Goal: Task Accomplishment & Management: Use online tool/utility

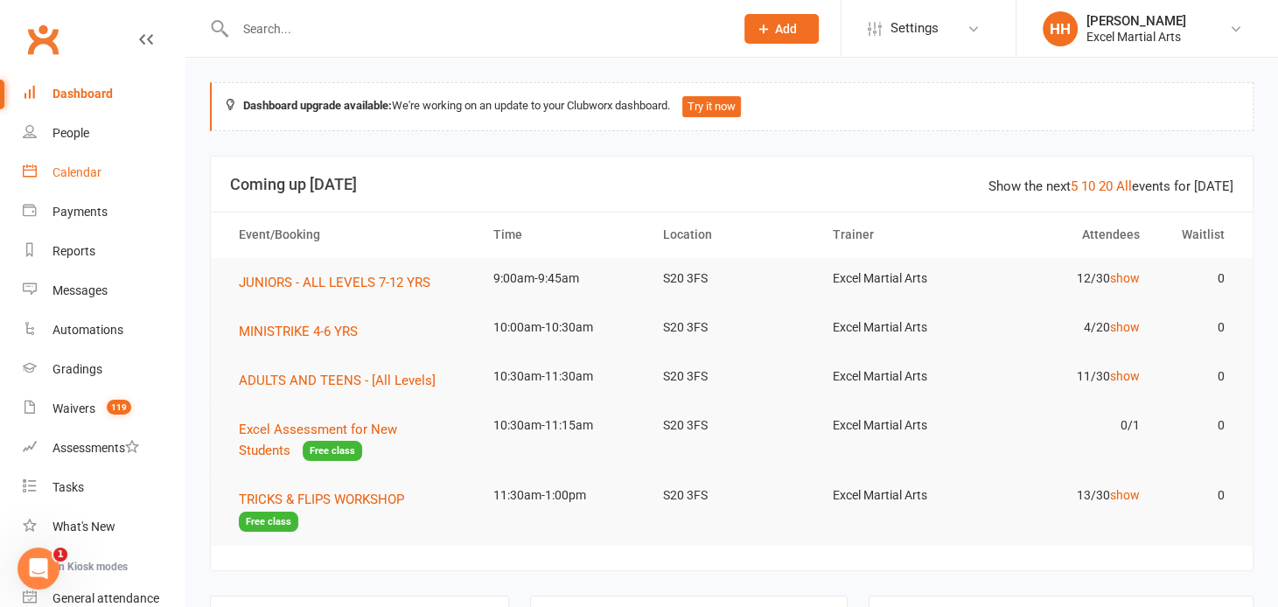
click at [80, 171] on div "Calendar" at bounding box center [76, 172] width 49 height 14
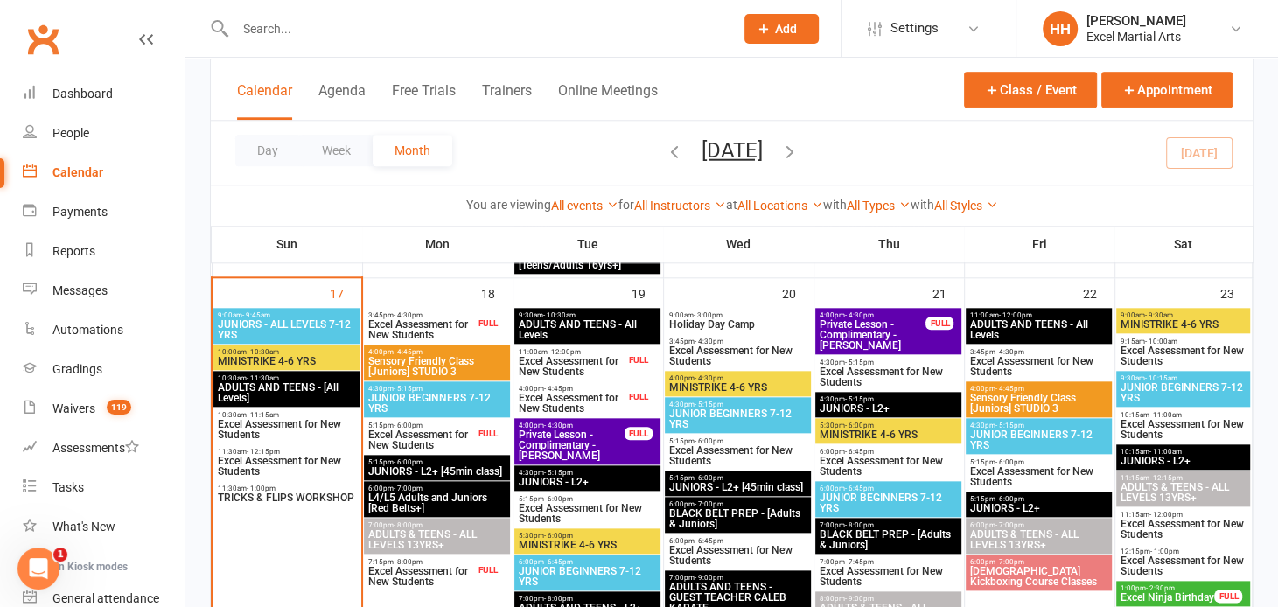
scroll to position [1431, 0]
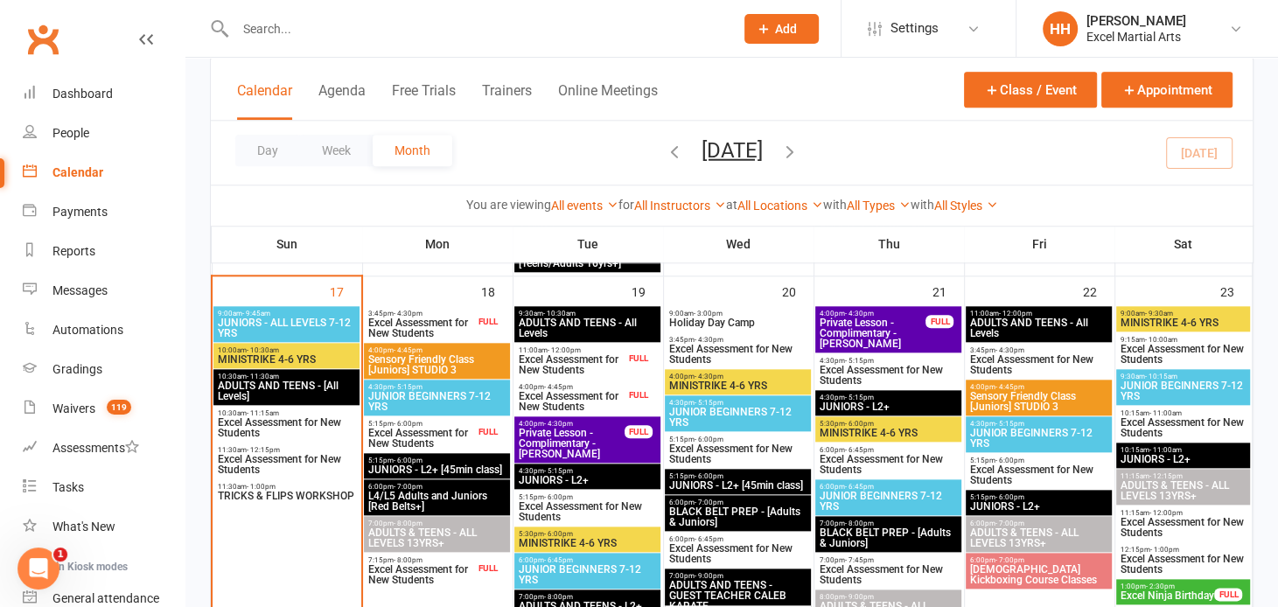
click at [254, 317] on span "JUNIORS - ALL LEVELS 7-12 YRS" at bounding box center [286, 327] width 139 height 21
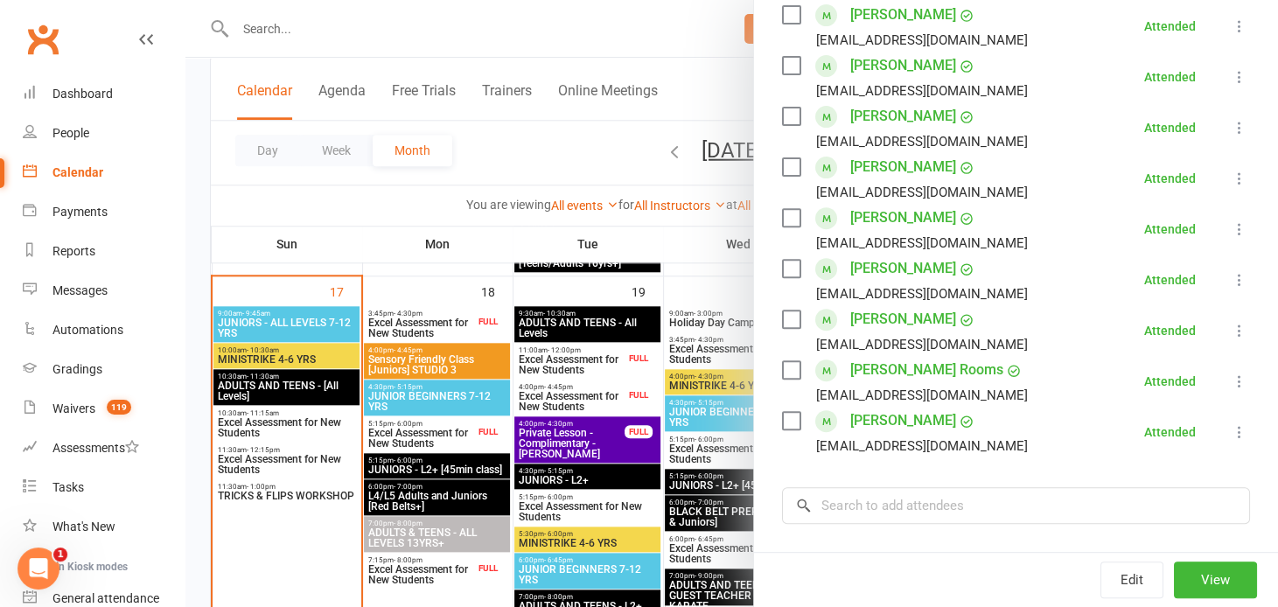
scroll to position [556, 0]
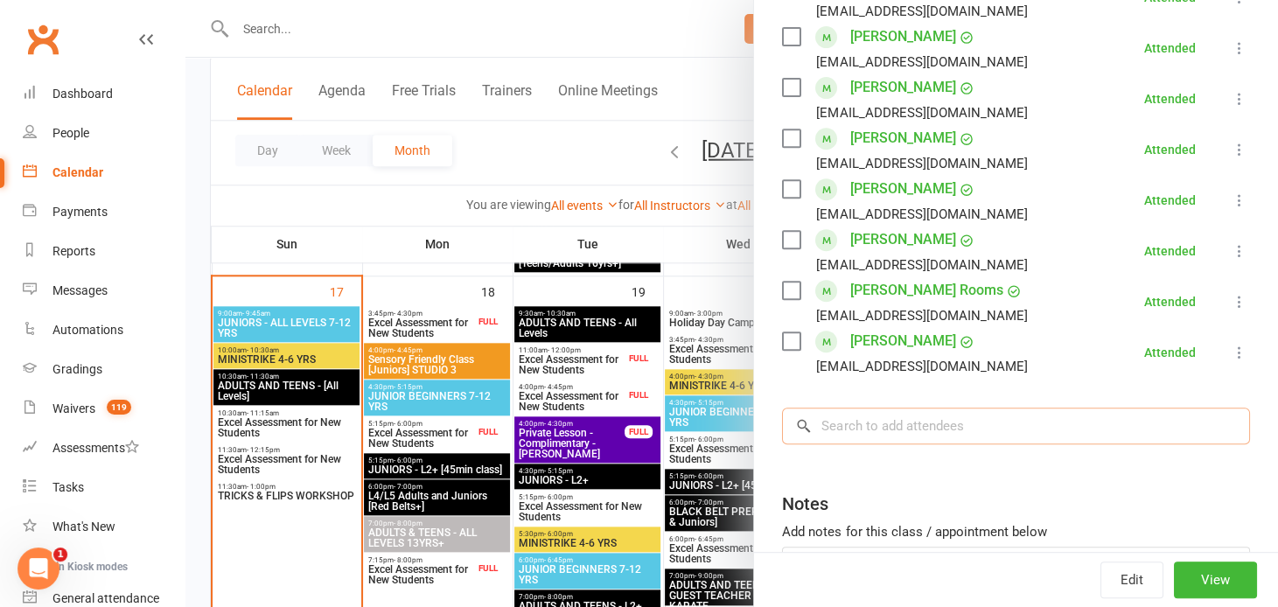
click at [847, 436] on input "search" at bounding box center [1016, 426] width 468 height 37
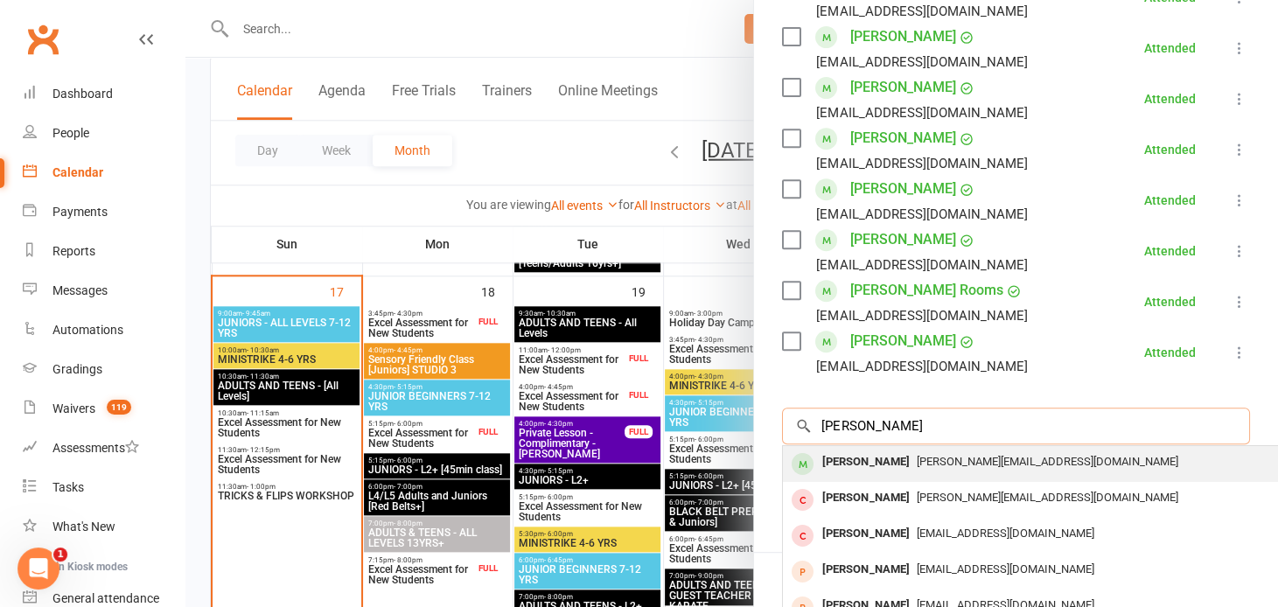
type input "[PERSON_NAME]"
click at [851, 457] on div "[PERSON_NAME]" at bounding box center [865, 462] width 101 height 25
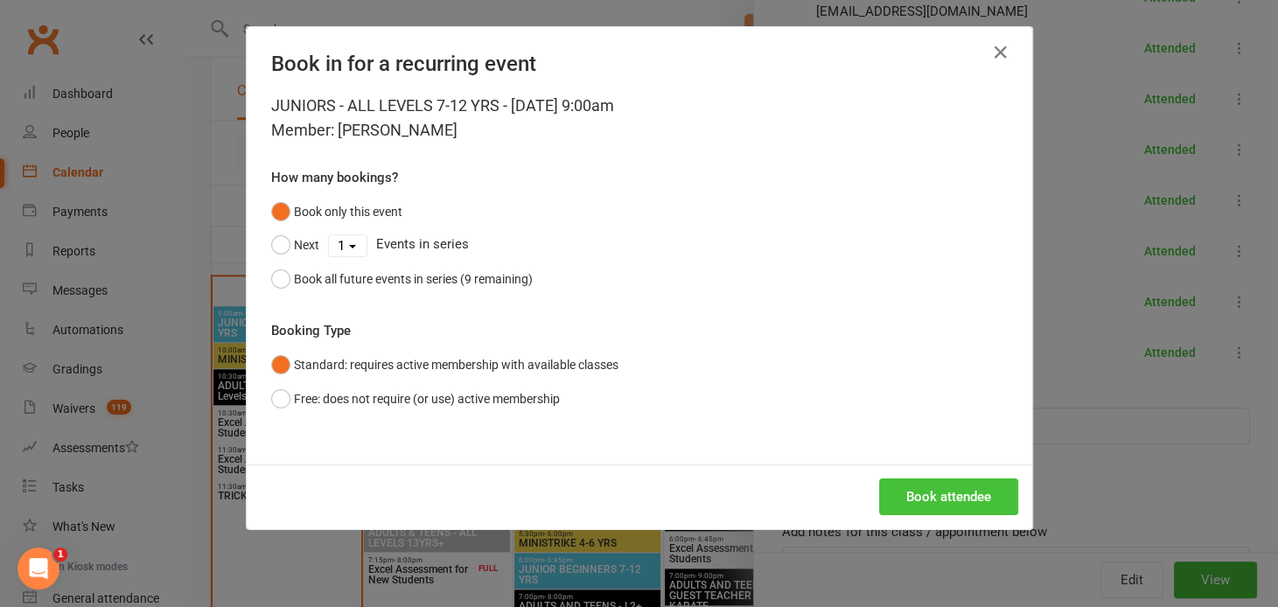
click at [929, 499] on button "Book attendee" at bounding box center [948, 496] width 139 height 37
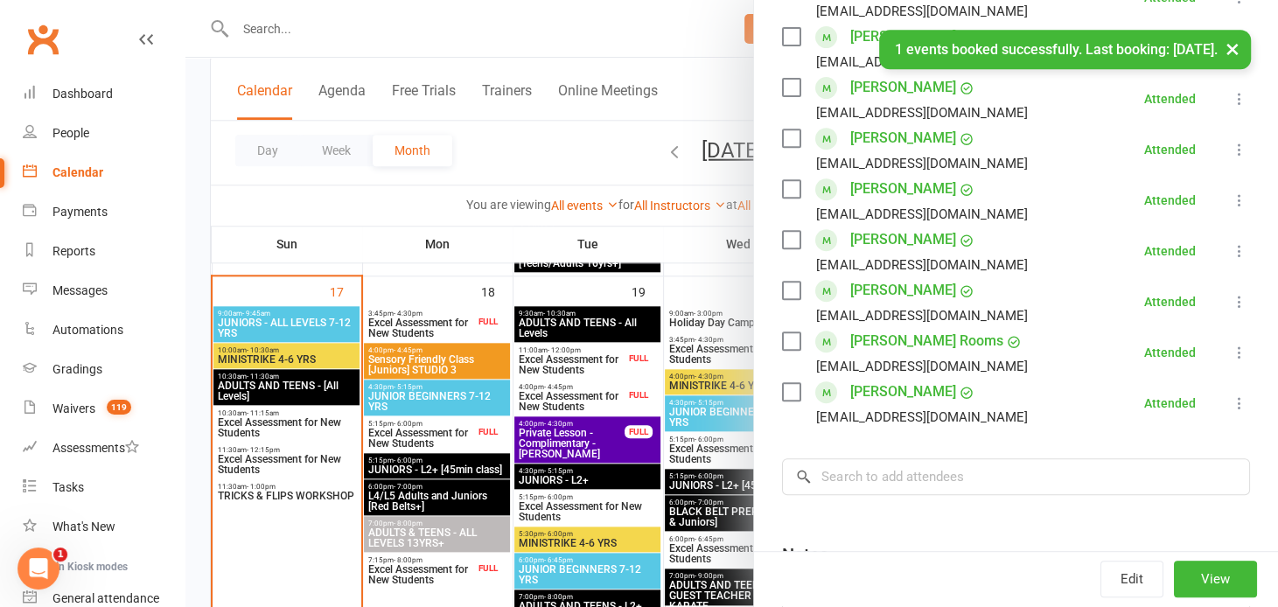
scroll to position [607, 0]
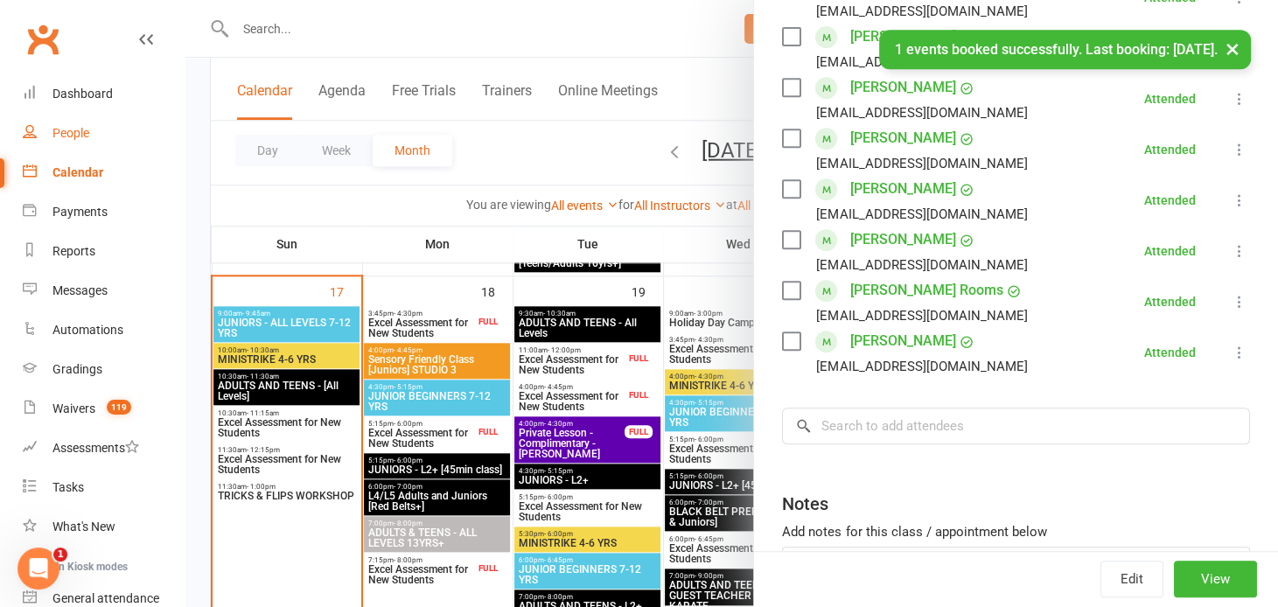
click at [125, 140] on link "People" at bounding box center [104, 133] width 162 height 39
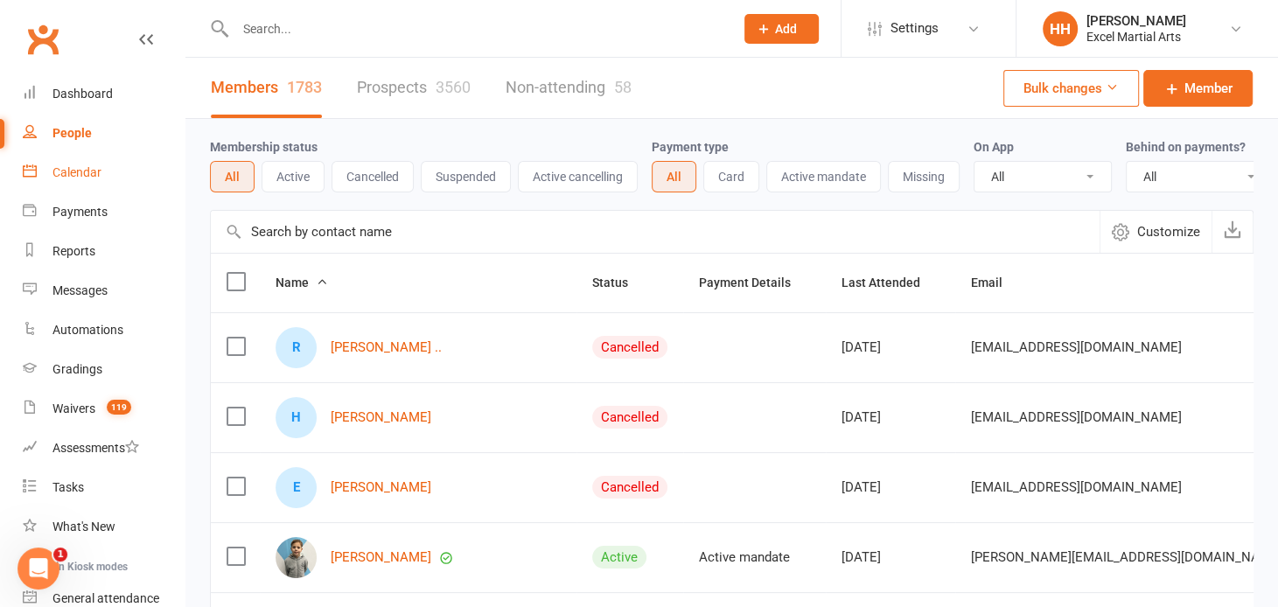
click at [120, 171] on link "Calendar" at bounding box center [104, 172] width 162 height 39
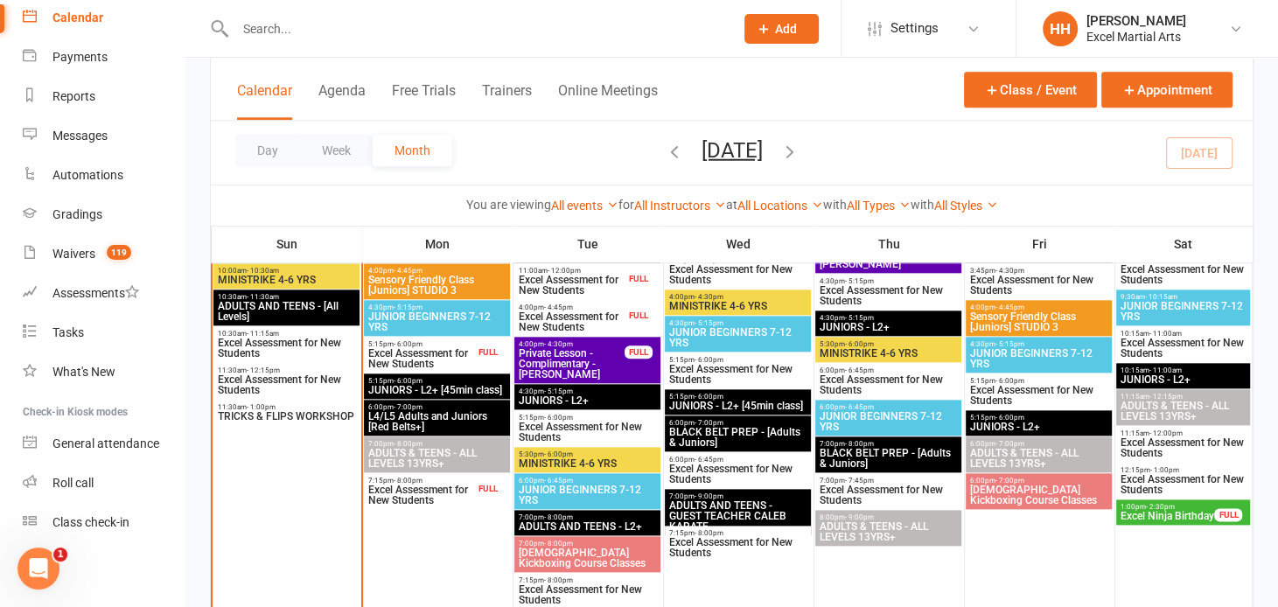
scroll to position [1431, 0]
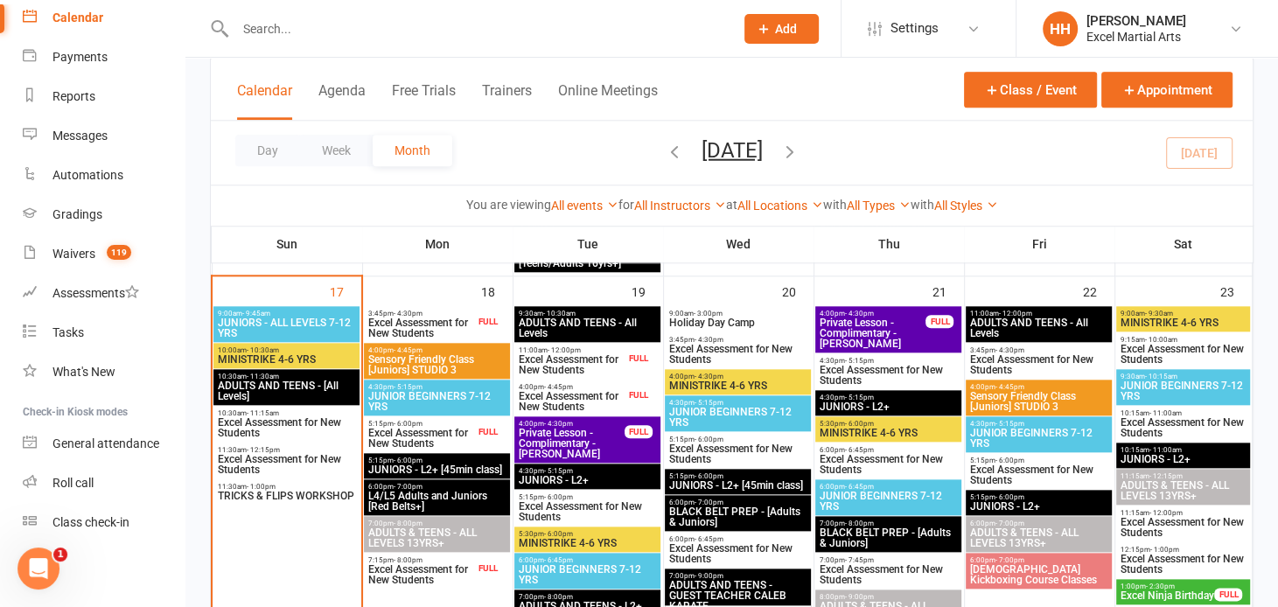
click at [248, 323] on span "JUNIORS - ALL LEVELS 7-12 YRS" at bounding box center [286, 327] width 139 height 21
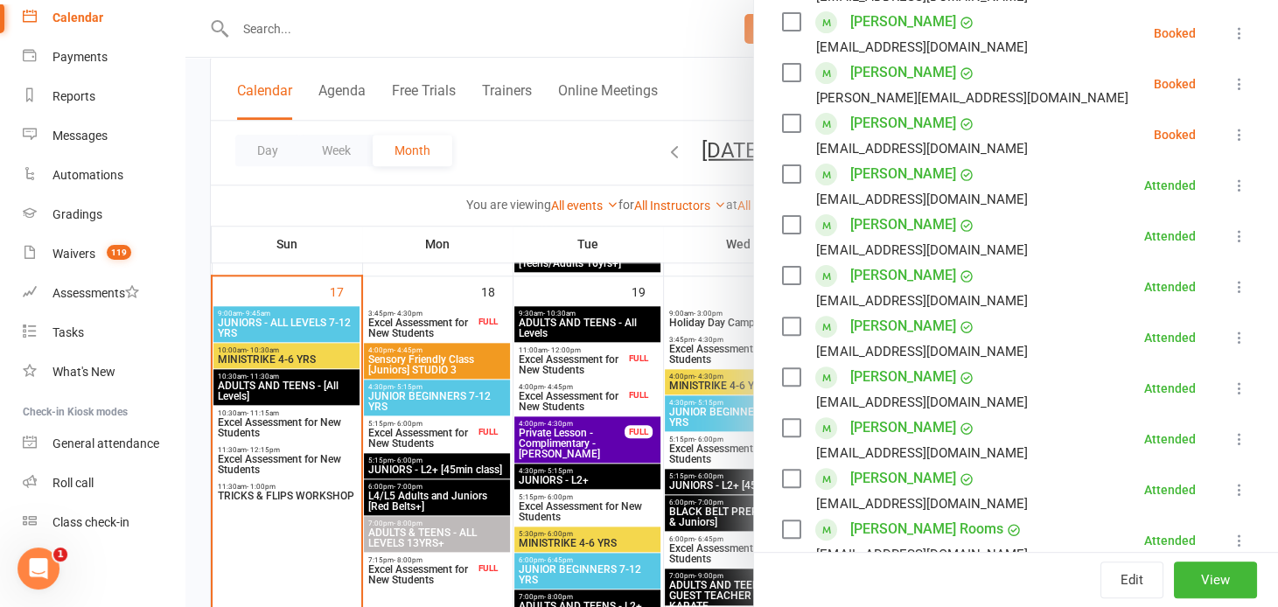
scroll to position [317, 0]
click at [1231, 131] on icon at bounding box center [1239, 134] width 17 height 17
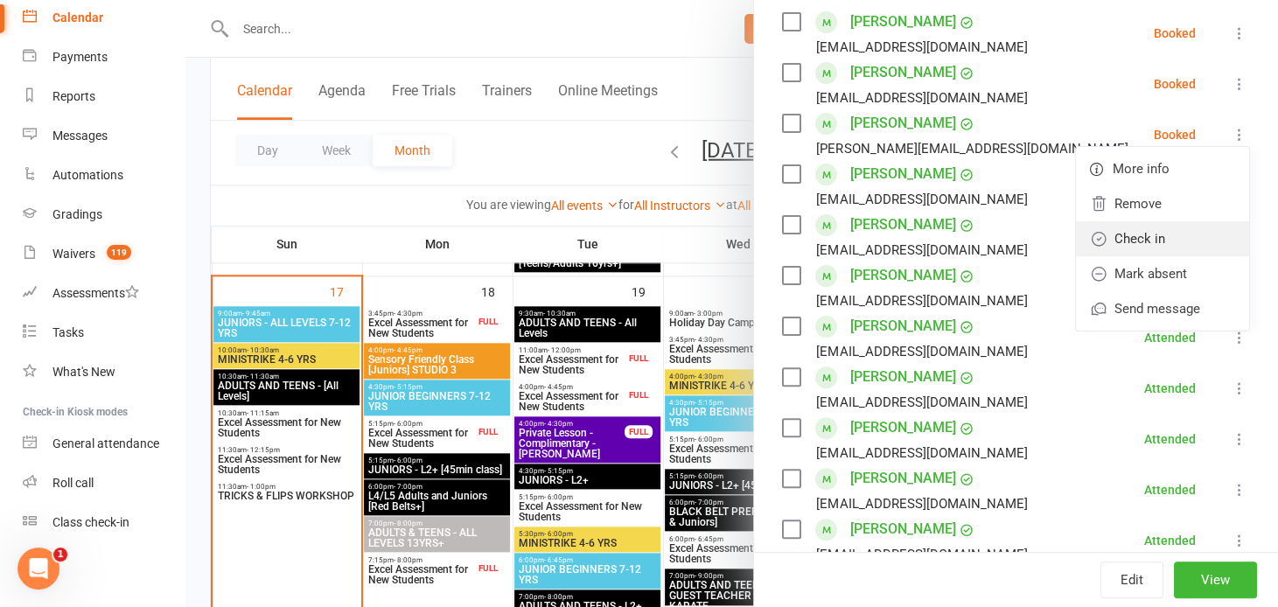
click at [1127, 234] on link "Check in" at bounding box center [1162, 238] width 173 height 35
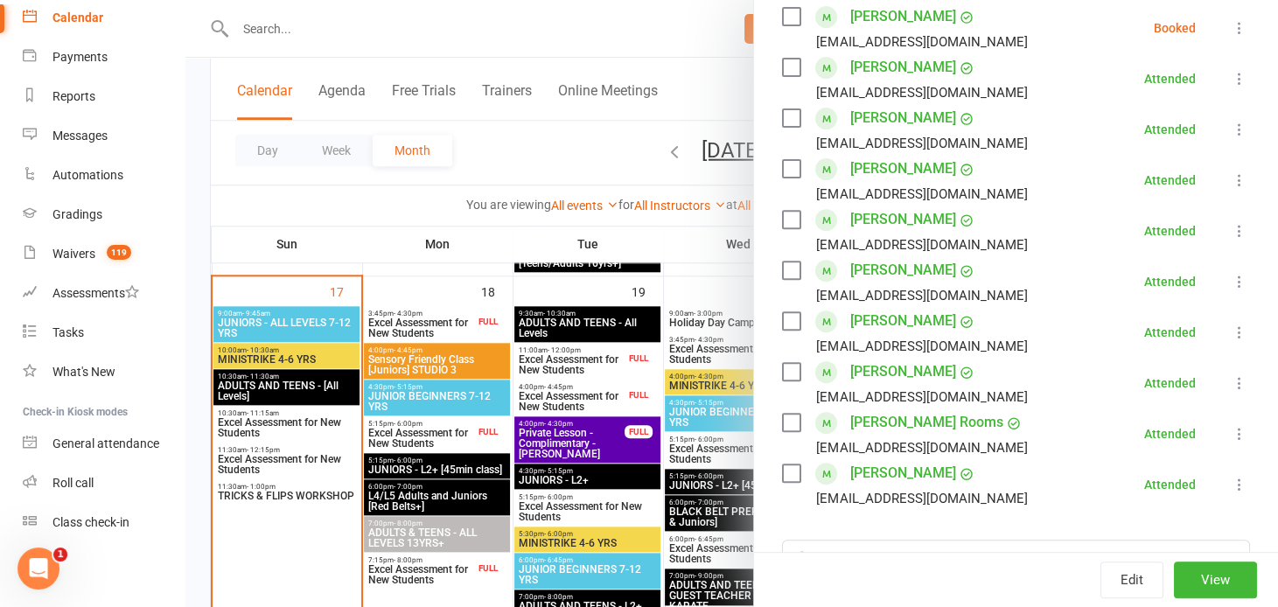
scroll to position [477, 0]
click at [119, 82] on link "Reports" at bounding box center [104, 96] width 162 height 39
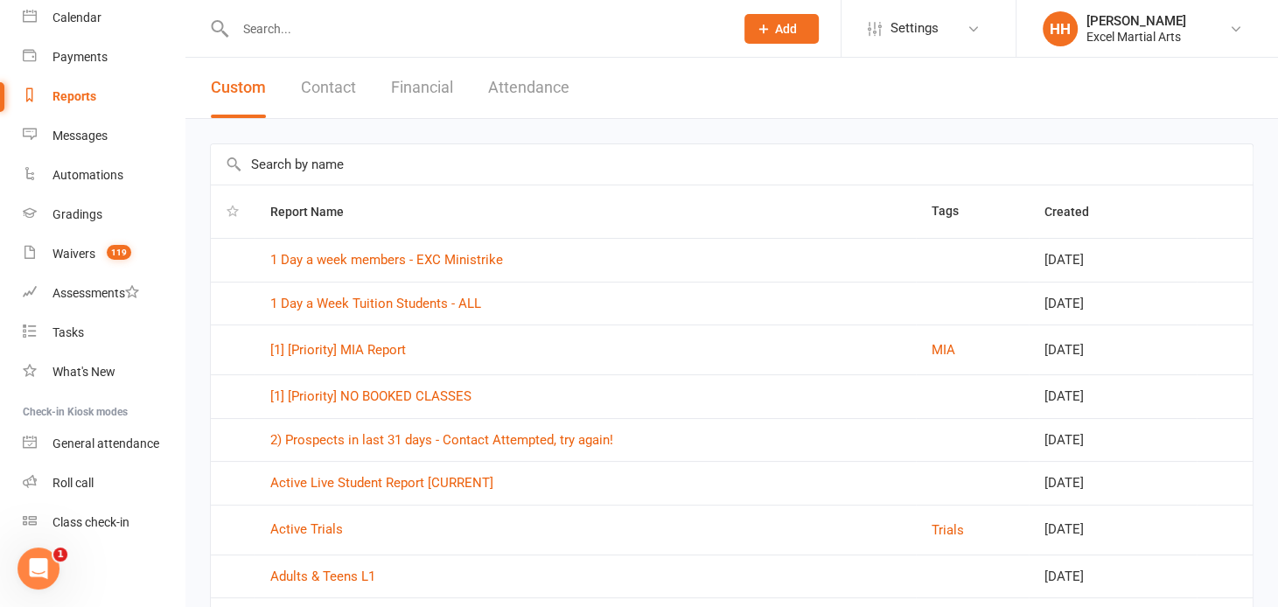
click at [253, 31] on input "text" at bounding box center [476, 29] width 492 height 24
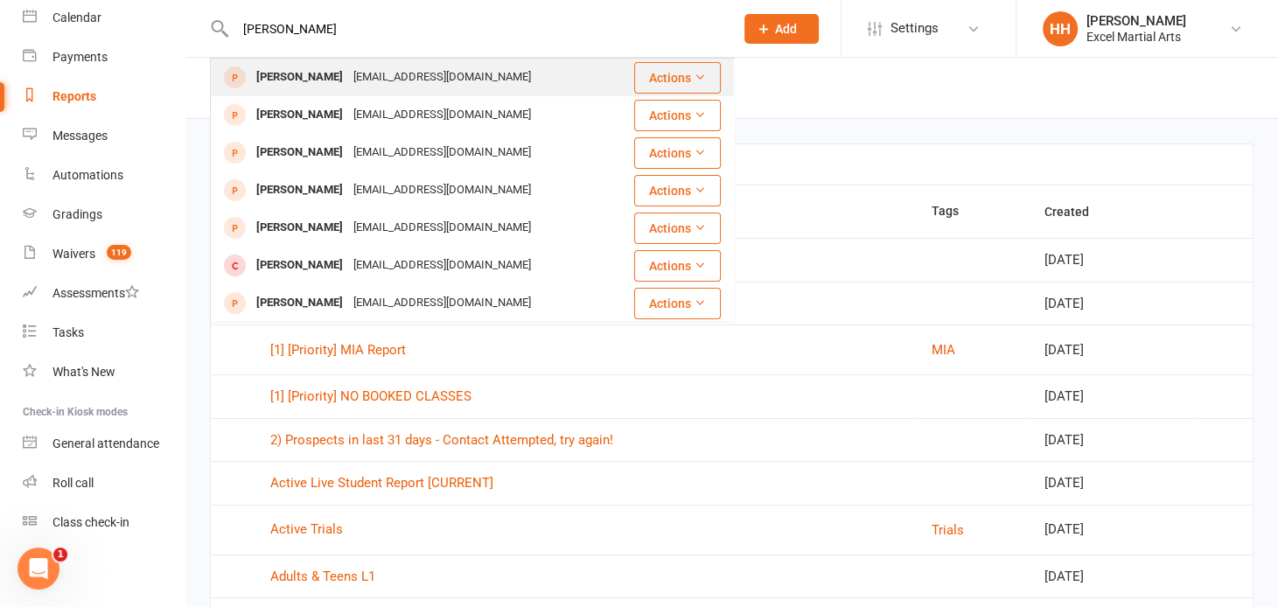
type input "[PERSON_NAME]"
click at [314, 80] on div "[PERSON_NAME]" at bounding box center [299, 77] width 97 height 25
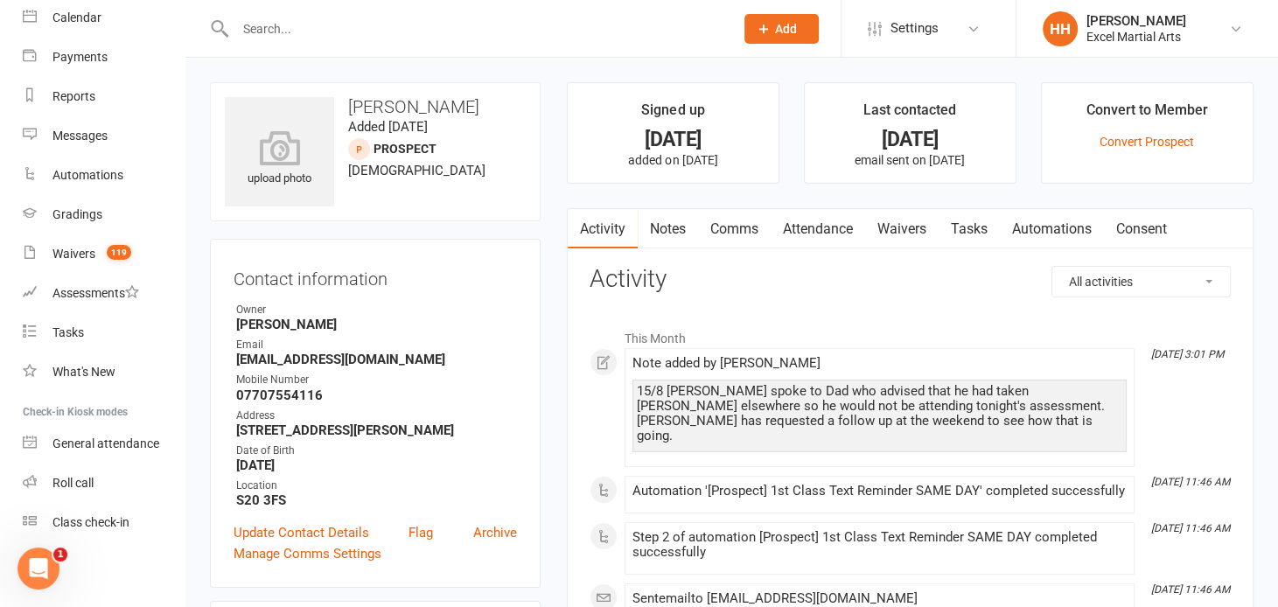
click at [665, 224] on link "Notes" at bounding box center [668, 229] width 60 height 40
